Goal: Information Seeking & Learning: Learn about a topic

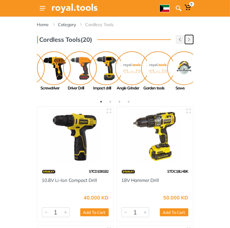
click at [190, 41] on icon "button" at bounding box center [189, 39] width 2 height 3
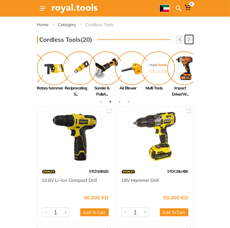
click at [190, 41] on icon "button" at bounding box center [189, 39] width 2 height 3
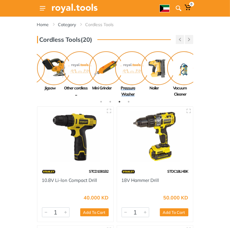
click at [130, 67] on img at bounding box center [132, 68] width 34 height 34
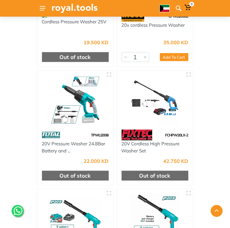
scroll to position [368, 0]
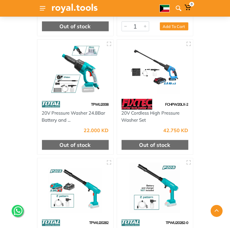
click at [200, 129] on div "Home Category Cordless Tools Pressure Washer" at bounding box center [115, 143] width 230 height 989
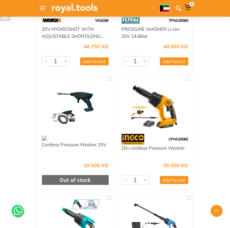
scroll to position [0, 0]
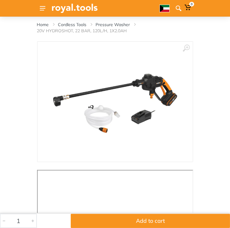
scroll to position [61, 0]
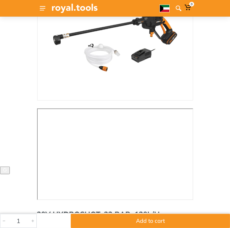
click at [26, 173] on div "‹ ›" at bounding box center [115, 180] width 230 height 400
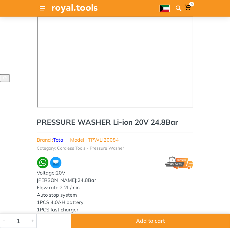
scroll to position [61, 0]
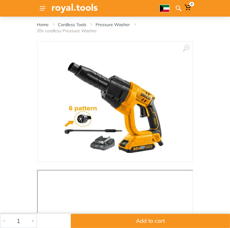
scroll to position [61, 0]
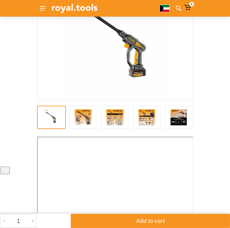
scroll to position [123, 0]
